Goal: Check status: Check status

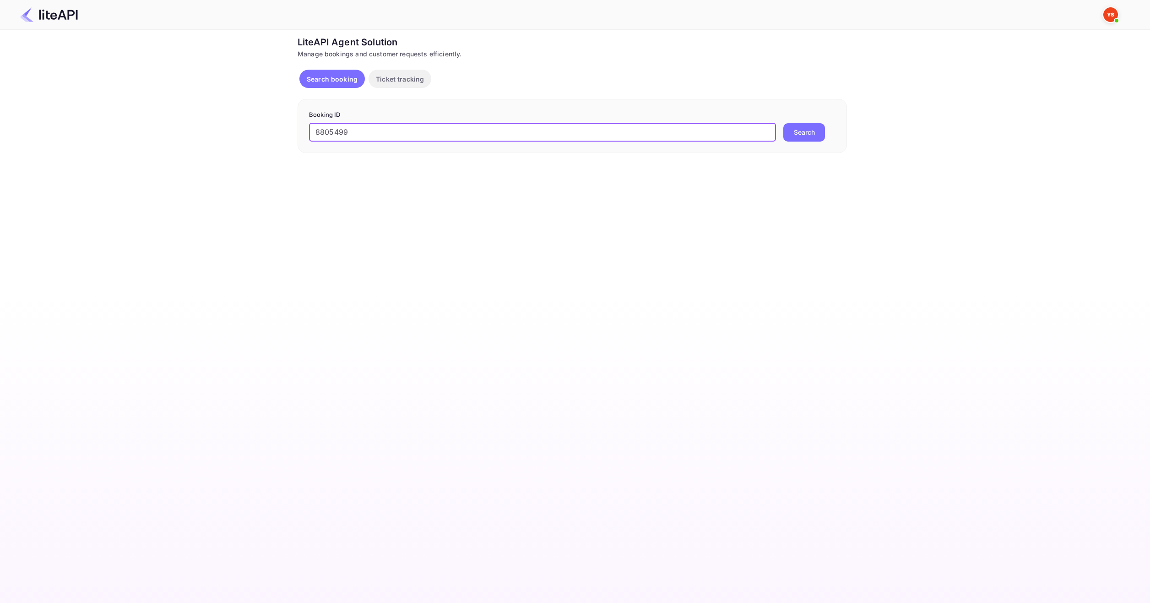
type input "8805499"
click at [805, 130] on button "Search" at bounding box center [805, 132] width 42 height 18
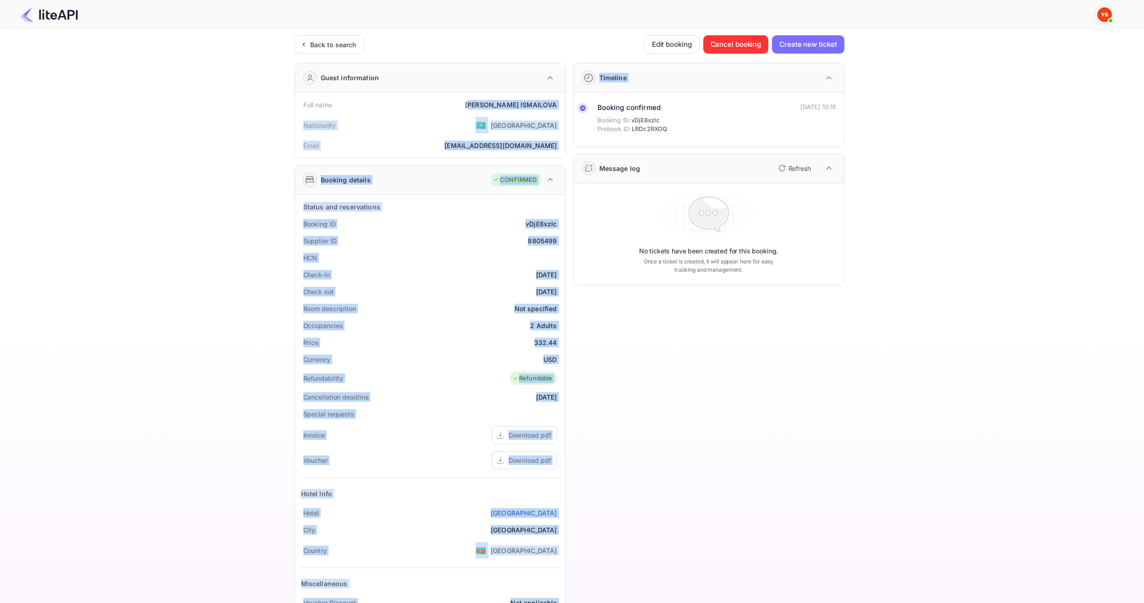
drag, startPoint x: 516, startPoint y: 104, endPoint x: 566, endPoint y: 109, distance: 51.1
click at [566, 109] on div "Guest information Full name [PERSON_NAME] Nationality 🇰🇿 [DEMOGRAPHIC_DATA] Ema…" at bounding box center [565, 355] width 557 height 600
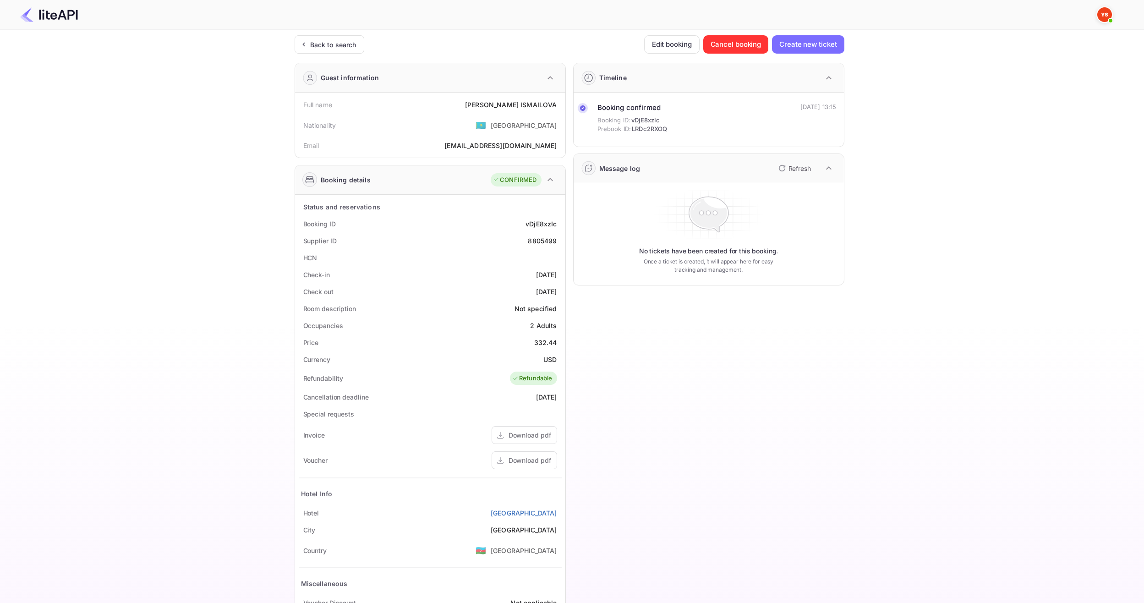
click at [489, 100] on div "Full name [PERSON_NAME]" at bounding box center [430, 104] width 263 height 17
drag, startPoint x: 512, startPoint y: 103, endPoint x: 557, endPoint y: 106, distance: 45.0
click at [557, 106] on div "Full name [PERSON_NAME]" at bounding box center [430, 104] width 263 height 17
copy div "[PERSON_NAME]"
click at [560, 342] on div "Price 332.44" at bounding box center [430, 342] width 263 height 17
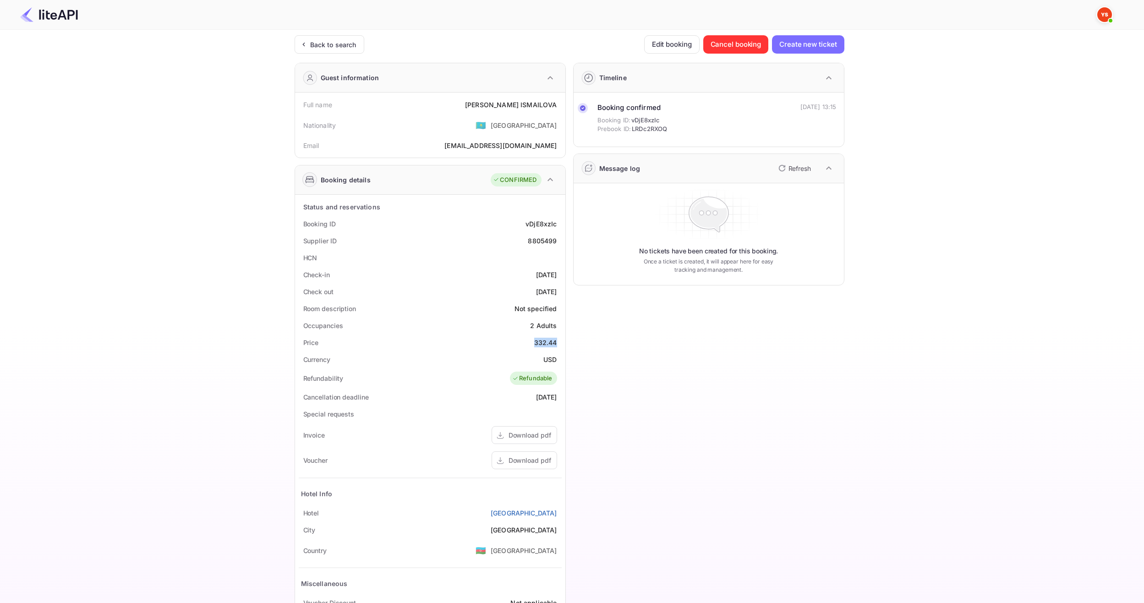
copy div "332.44"
click at [558, 360] on div "Currency USD" at bounding box center [430, 359] width 263 height 17
copy div "USD"
